Goal: Transaction & Acquisition: Purchase product/service

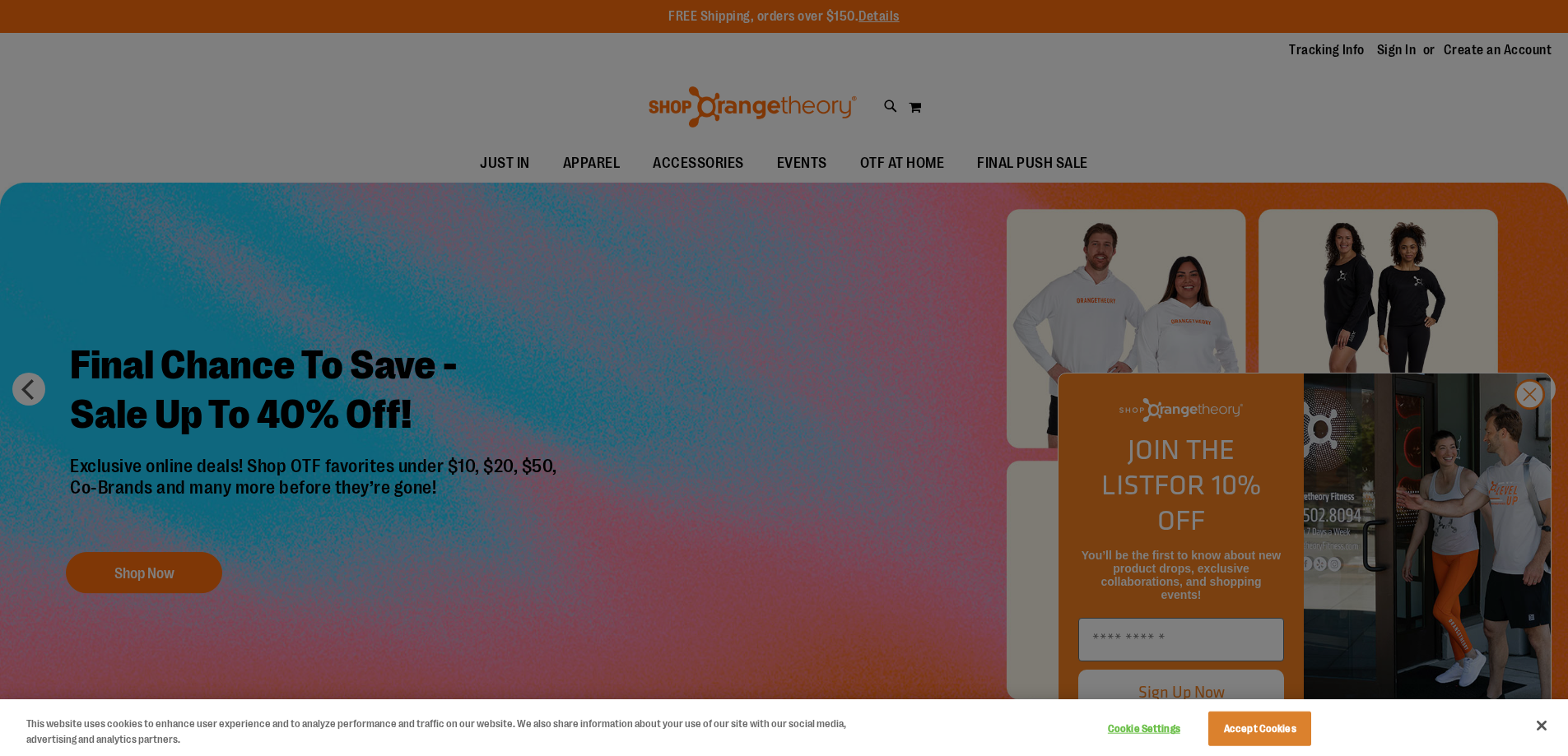
click at [1533, 426] on div at bounding box center [784, 378] width 1568 height 756
click at [1241, 733] on button "Accept Cookies" at bounding box center [1259, 729] width 103 height 35
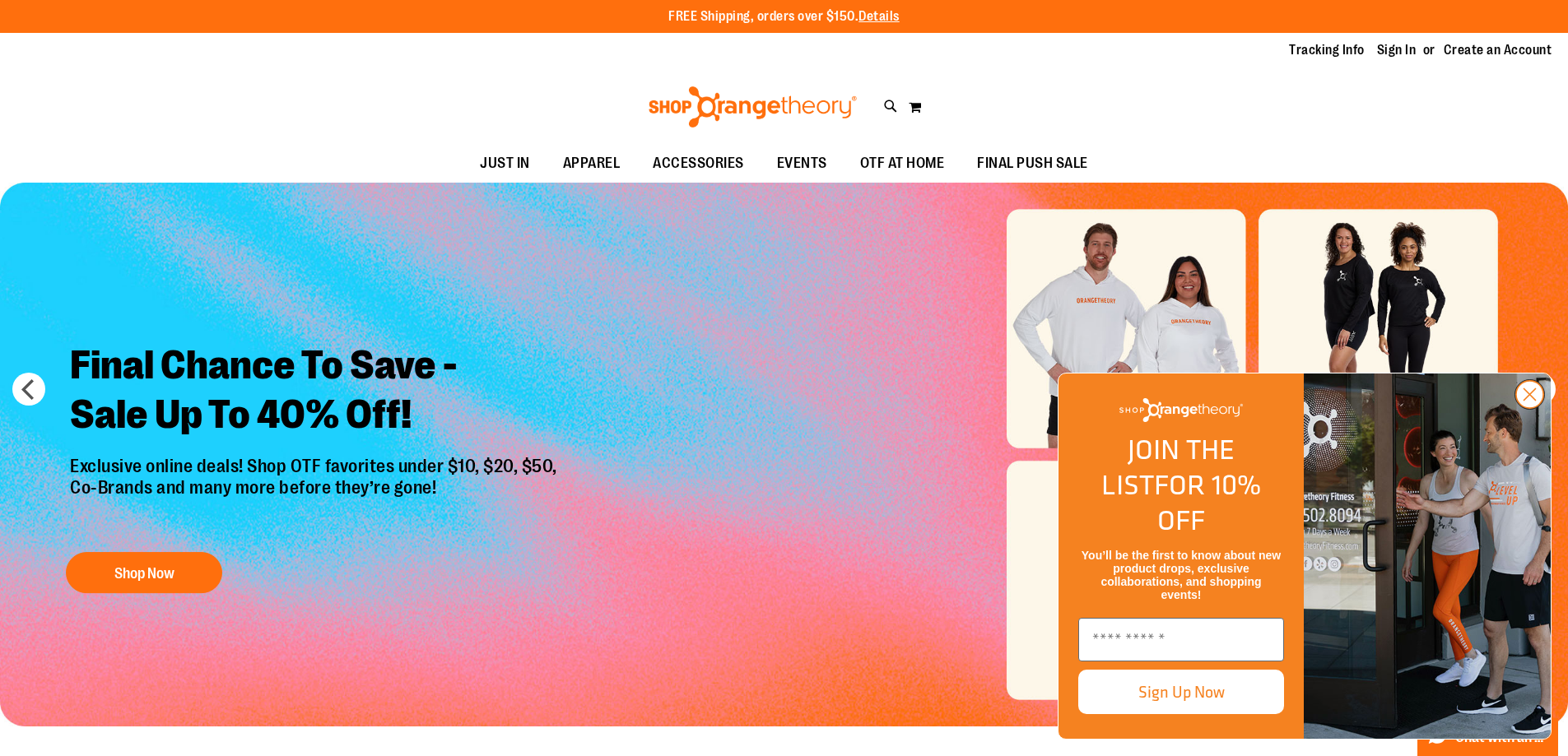
click at [1526, 408] on circle "Close dialog" at bounding box center [1530, 394] width 27 height 27
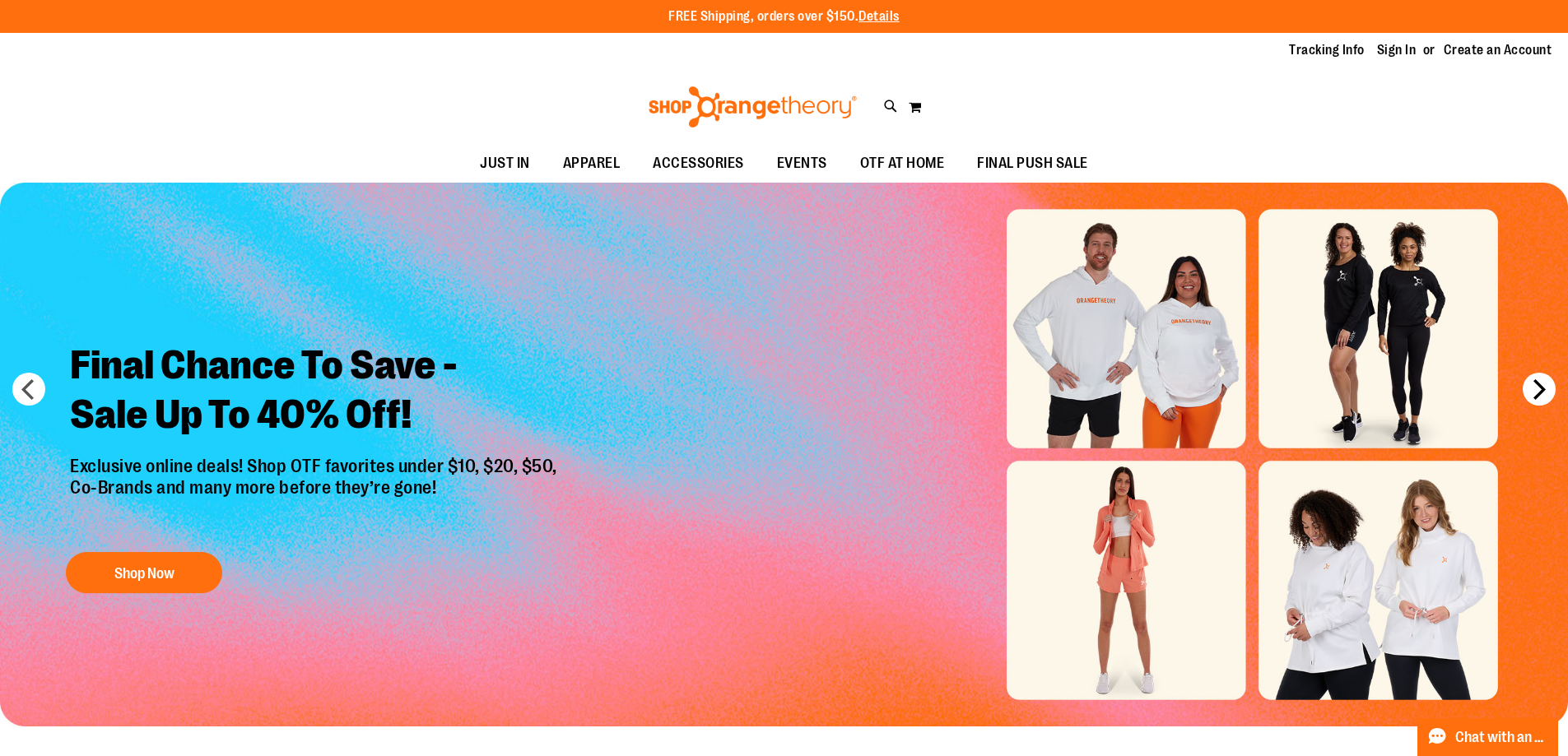
click at [1539, 392] on button "next" at bounding box center [1538, 389] width 33 height 33
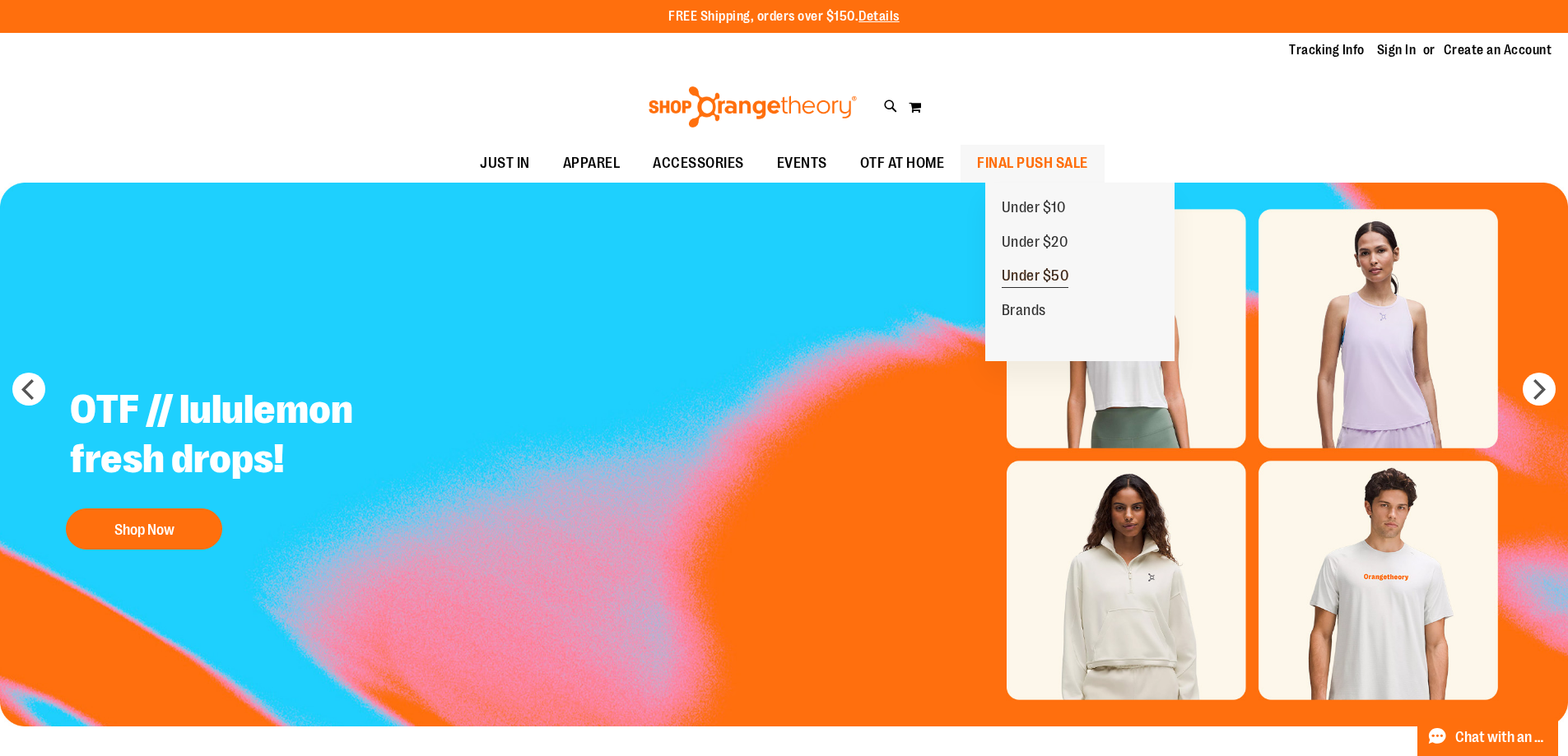
click at [1035, 275] on span "Under $50" at bounding box center [1035, 277] width 67 height 20
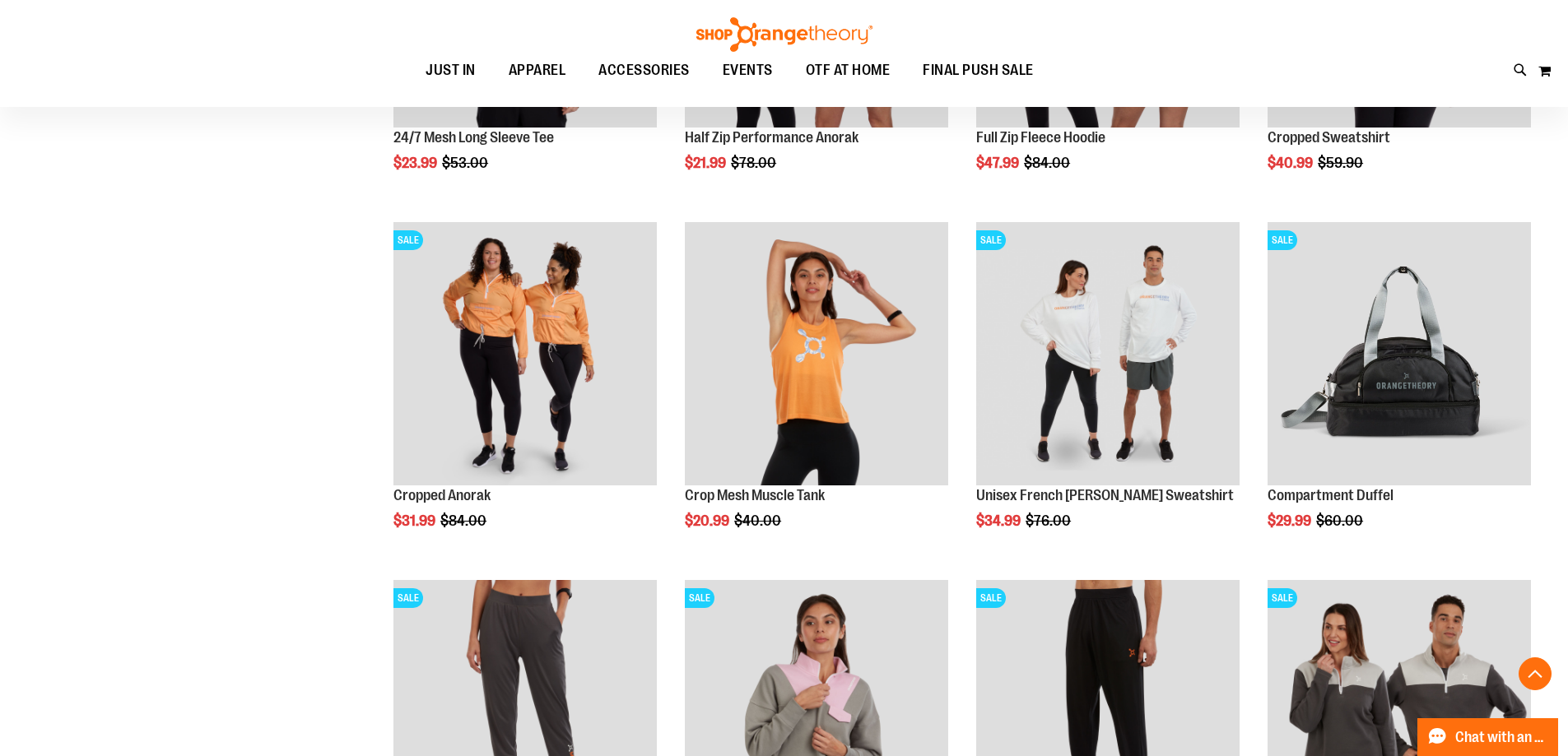
scroll to position [493, 0]
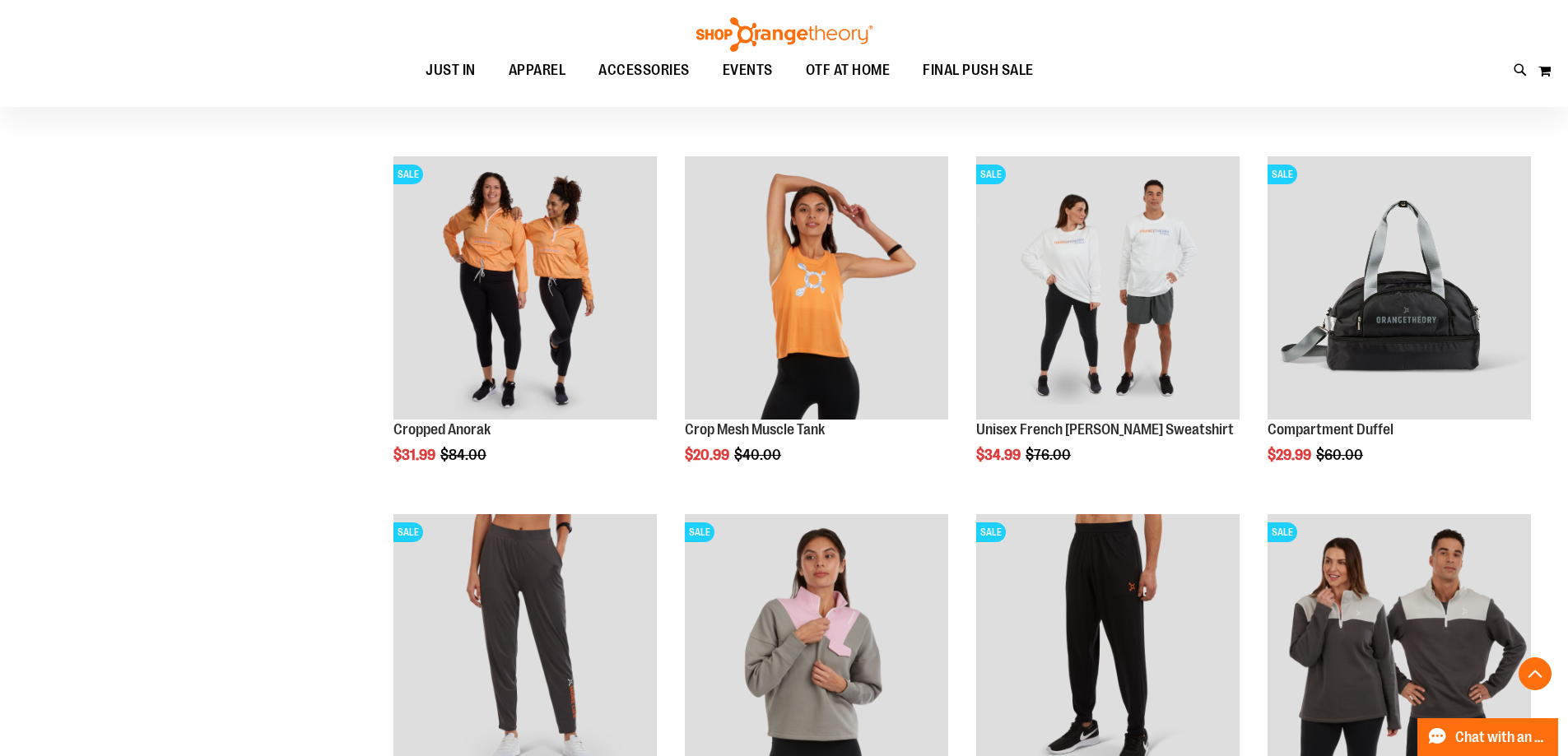
scroll to position [493, 0]
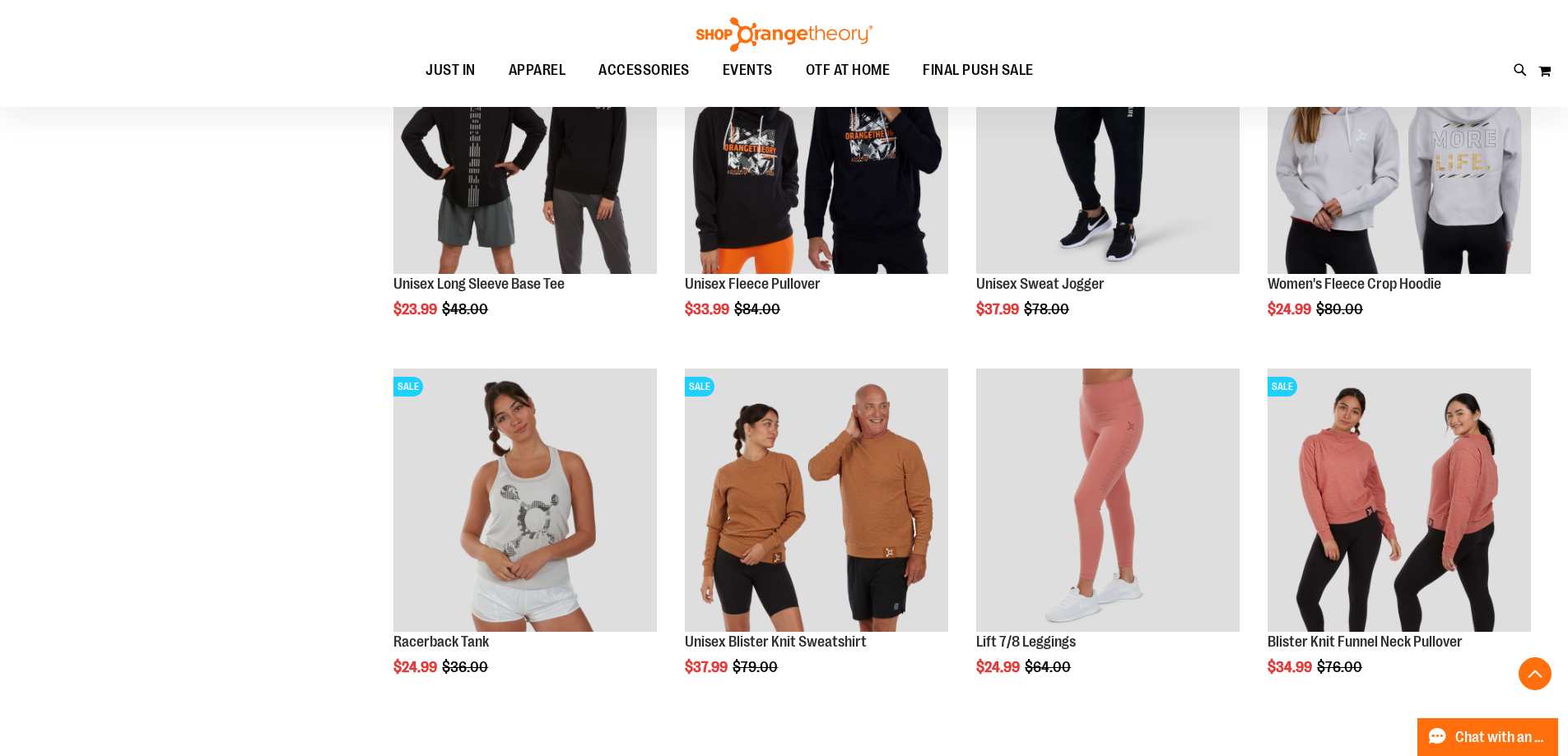
scroll to position [1398, 0]
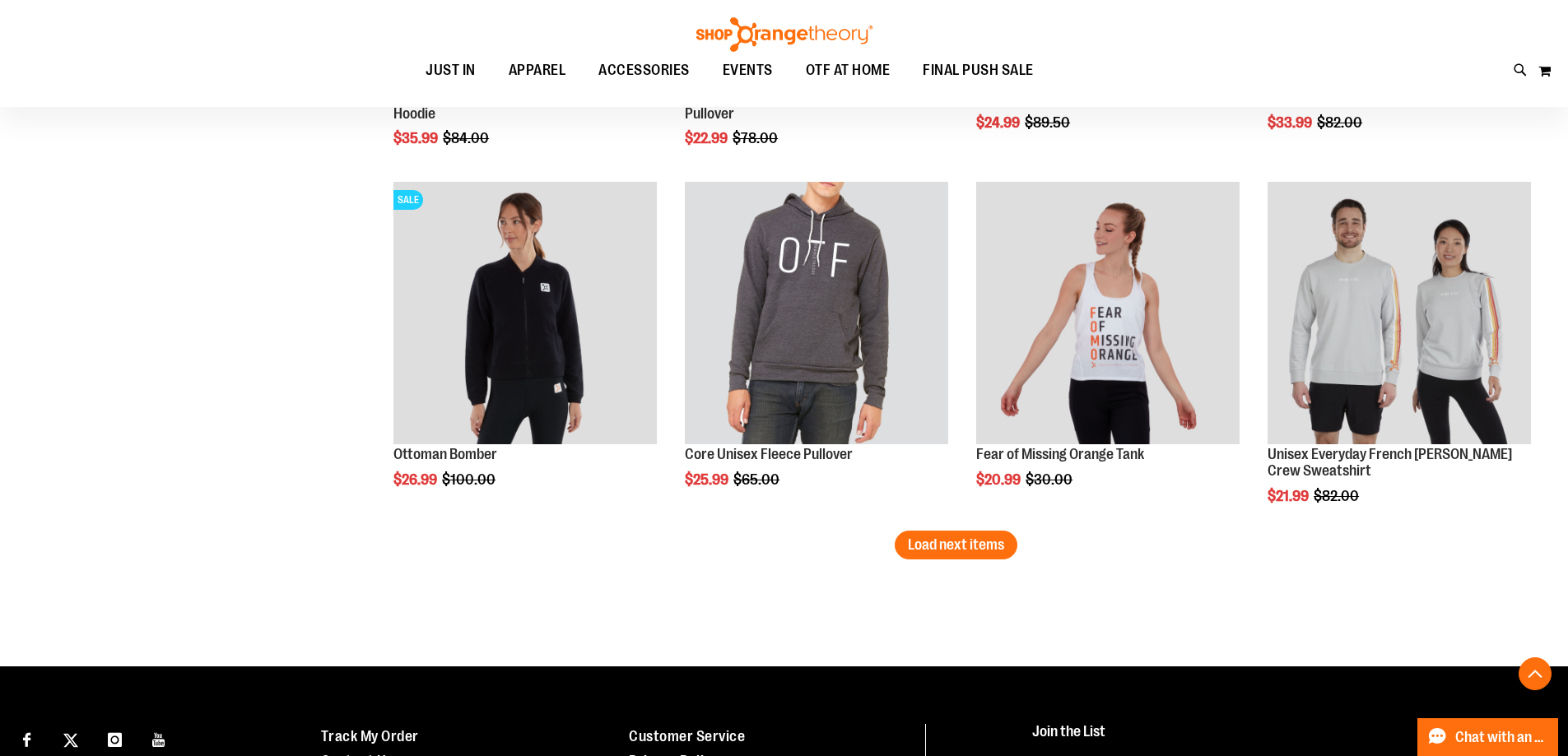
scroll to position [3043, 0]
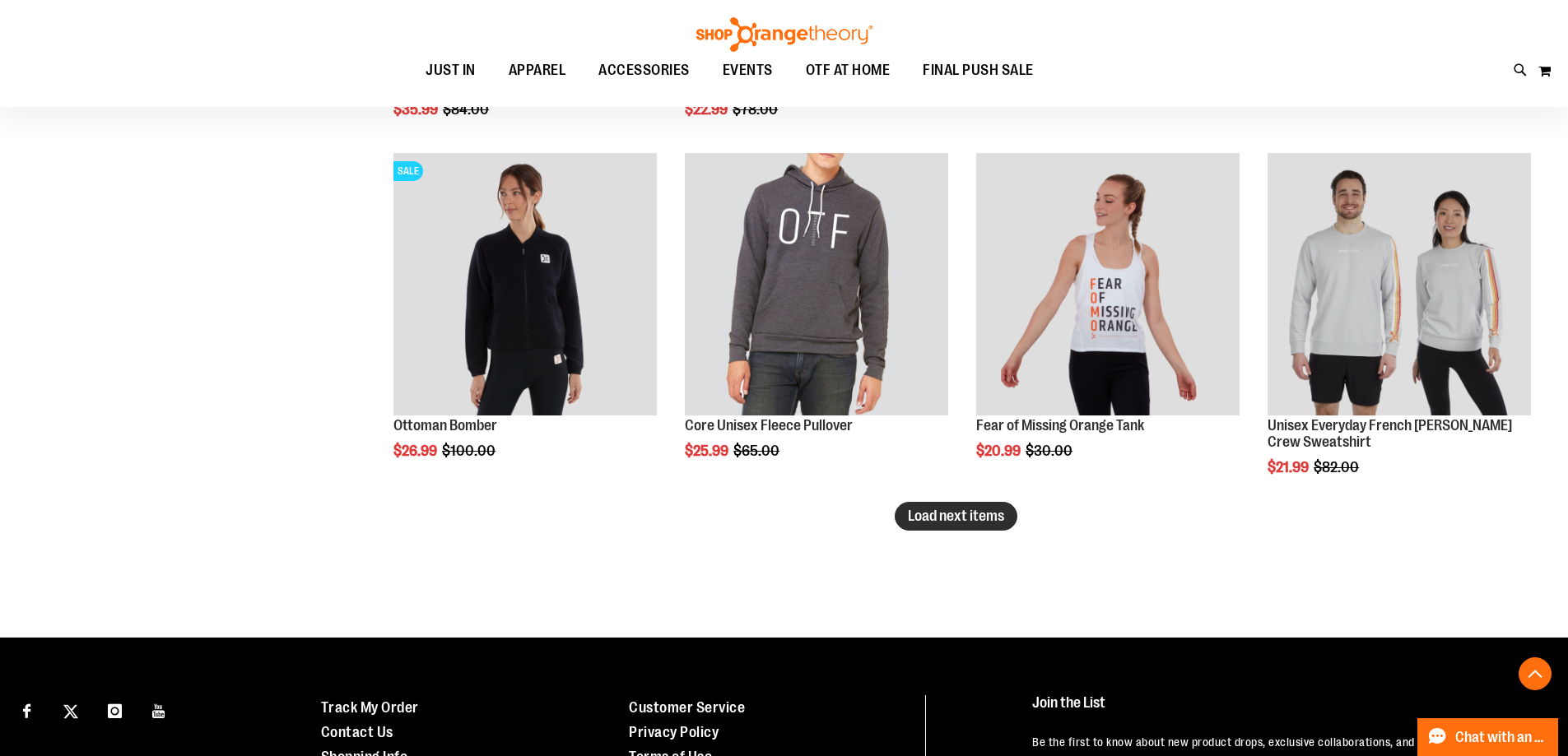
click at [944, 515] on span "Load next items" at bounding box center [956, 515] width 96 height 16
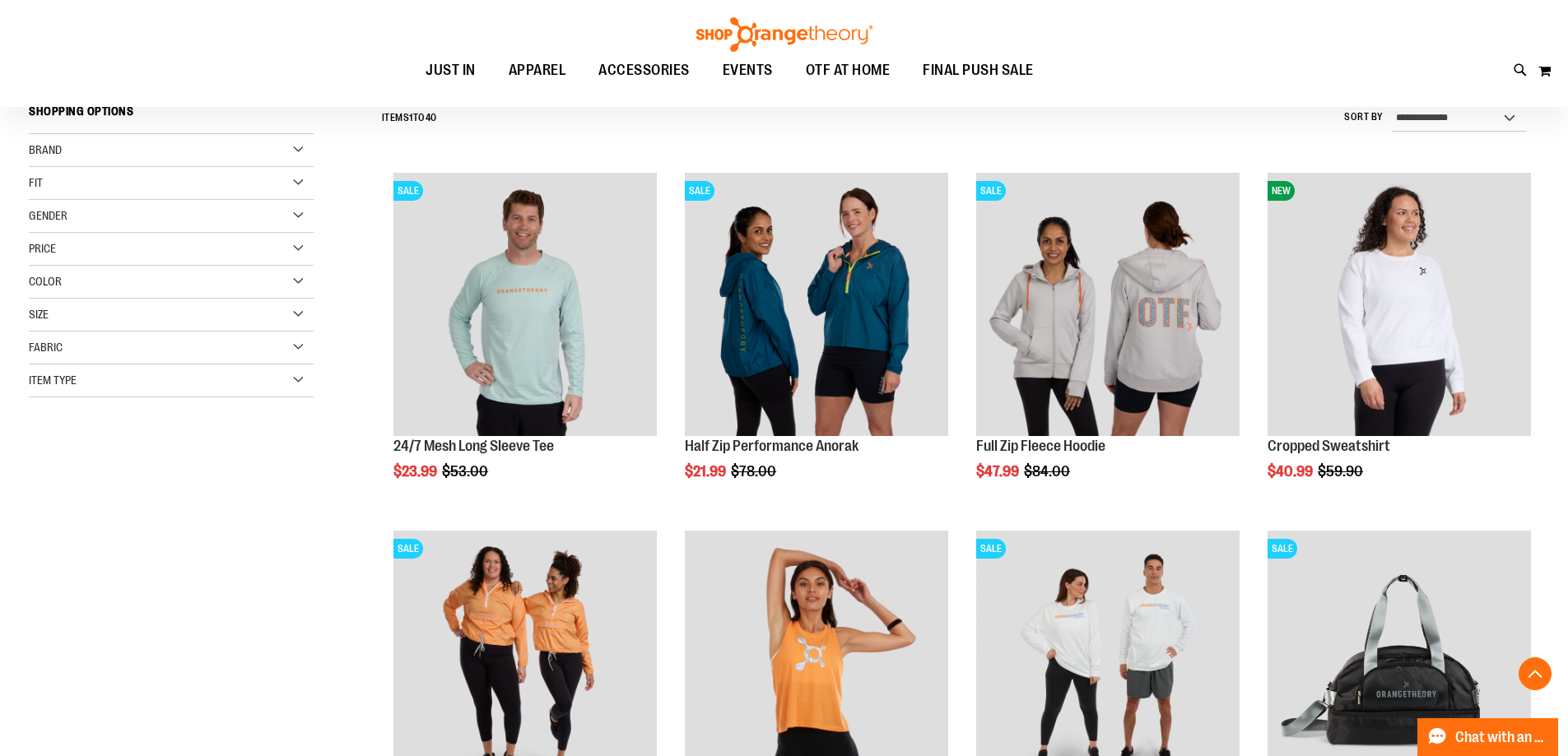
scroll to position [451, 0]
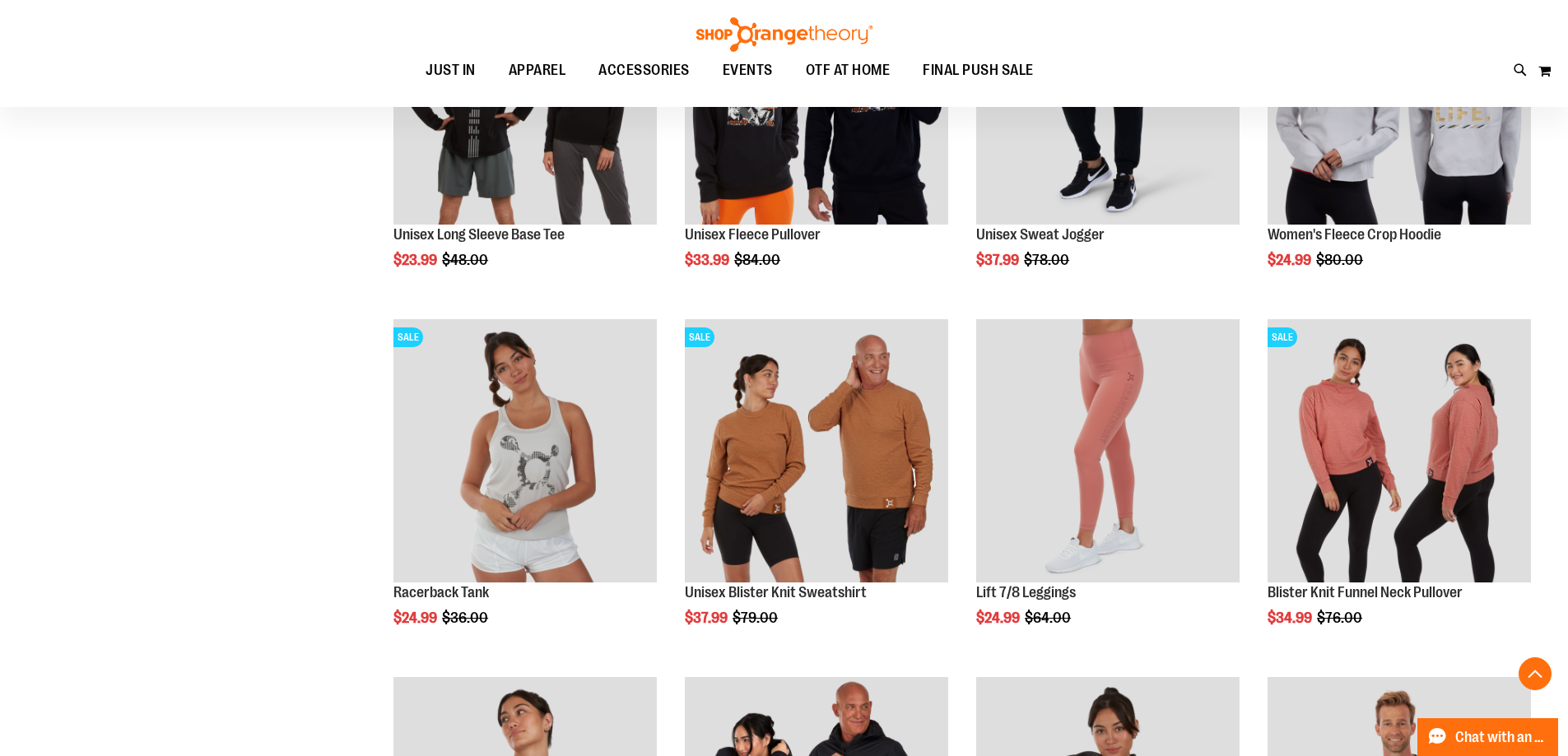
scroll to position [1521, 0]
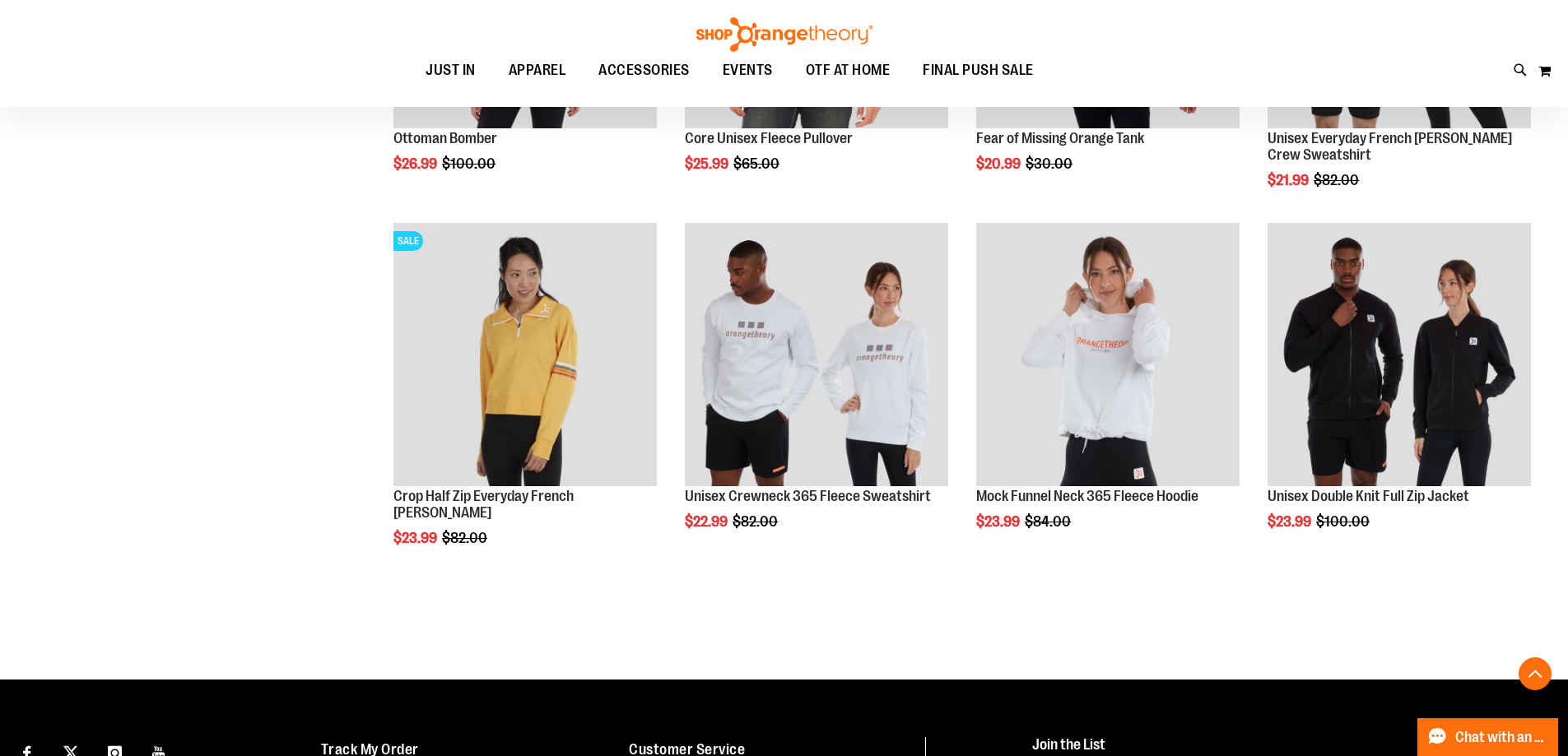
scroll to position [3413, 0]
